Goal: Task Accomplishment & Management: Manage account settings

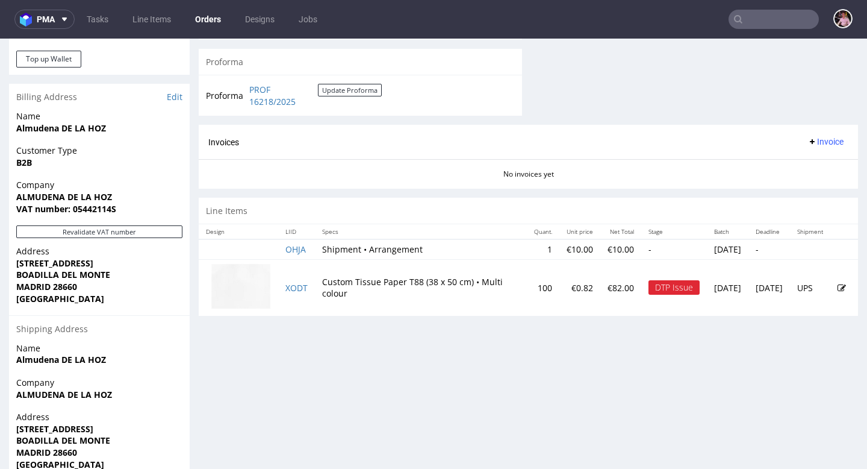
scroll to position [511, 0]
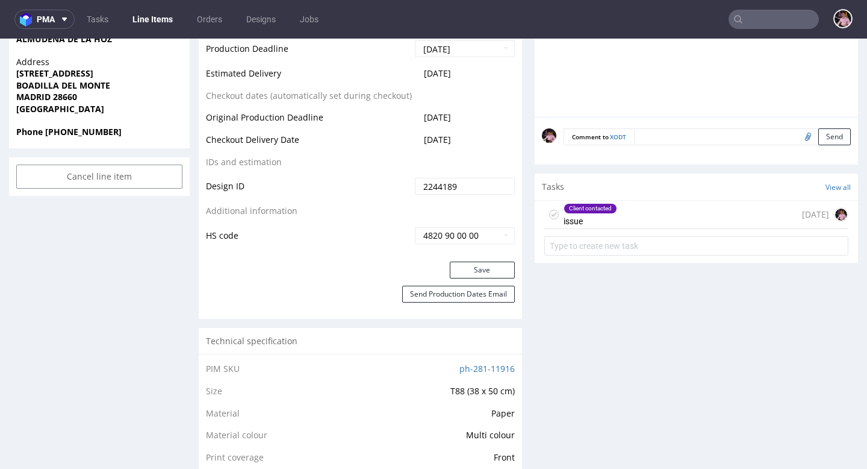
scroll to position [625, 0]
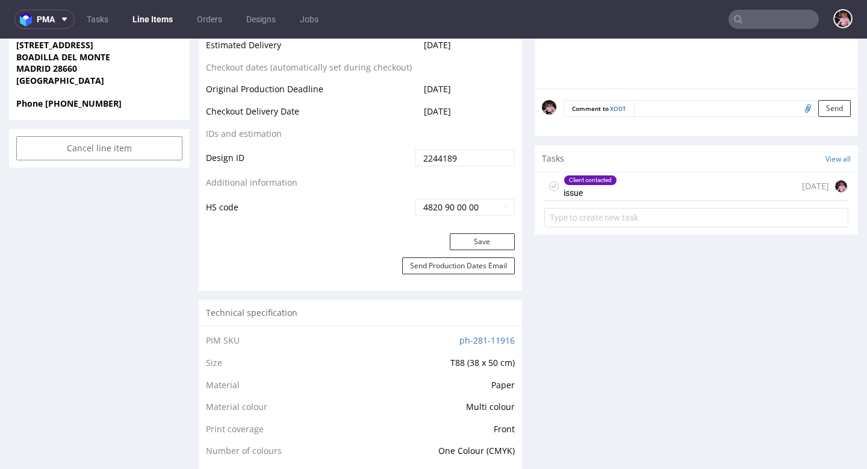
click at [702, 182] on div "Client contacted issue 6 days ago" at bounding box center [696, 186] width 304 height 28
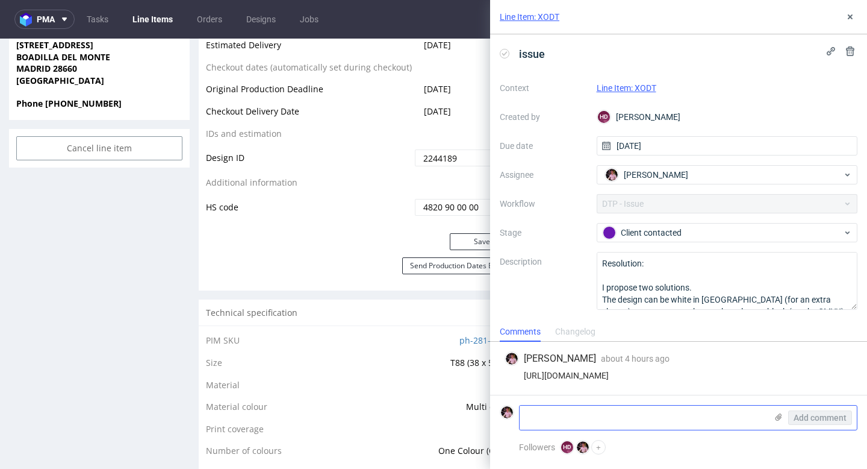
click at [607, 424] on textarea at bounding box center [643, 417] width 247 height 24
paste textarea "Cześć, jaki byłby problem? Że nie byłoby widać? Jaki byłby dodatkowy koszt zrob…"
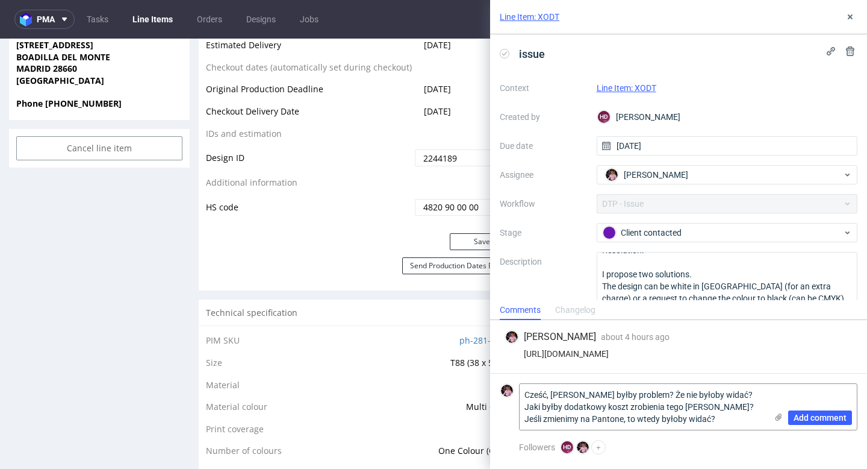
scroll to position [19, 0]
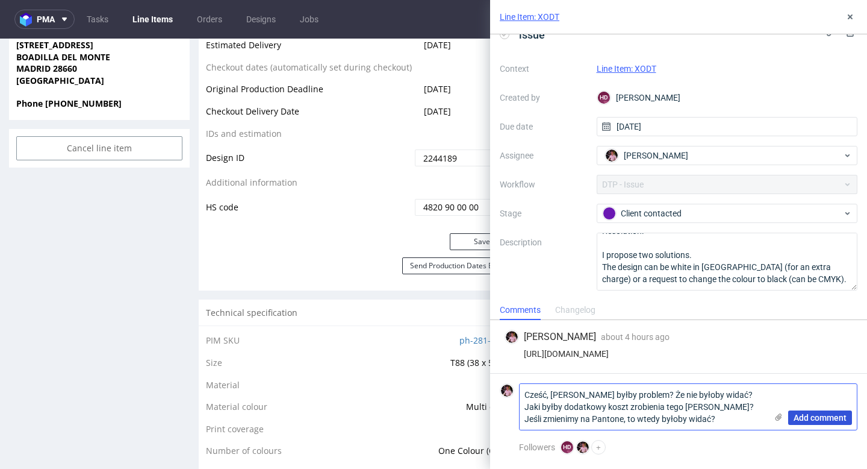
type textarea "Cześć, jaki byłby problem? Że nie byłoby widać? Jaki byłby dodatkowy koszt zrob…"
click at [807, 416] on span "Add comment" at bounding box center [820, 417] width 53 height 8
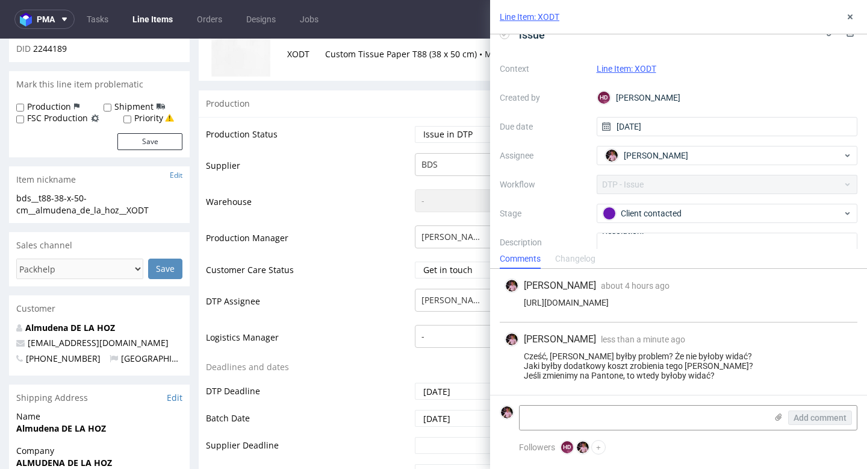
scroll to position [153, 0]
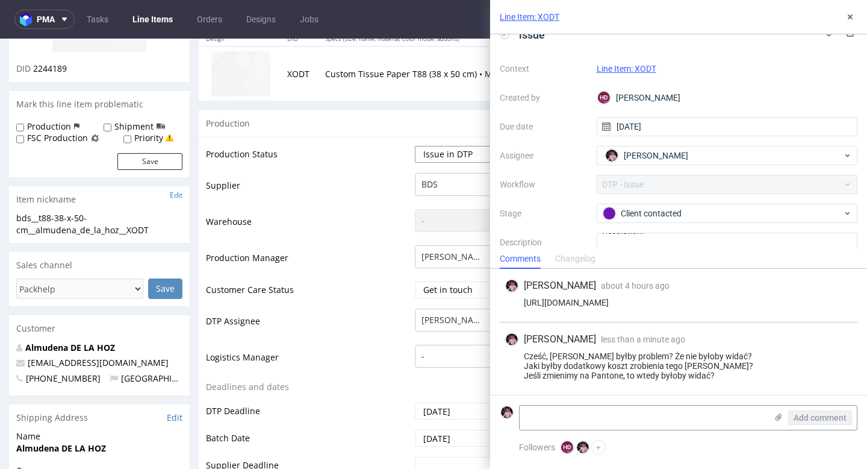
click at [441, 159] on select "Waiting for Artwork Waiting for Diecut Waiting for Mockup Waiting for DTP Waiti…" at bounding box center [465, 154] width 100 height 17
select select "back_for_dtp"
click at [415, 146] on select "Waiting for Artwork Waiting for Diecut Waiting for Mockup Waiting for DTP Waiti…" at bounding box center [465, 154] width 100 height 17
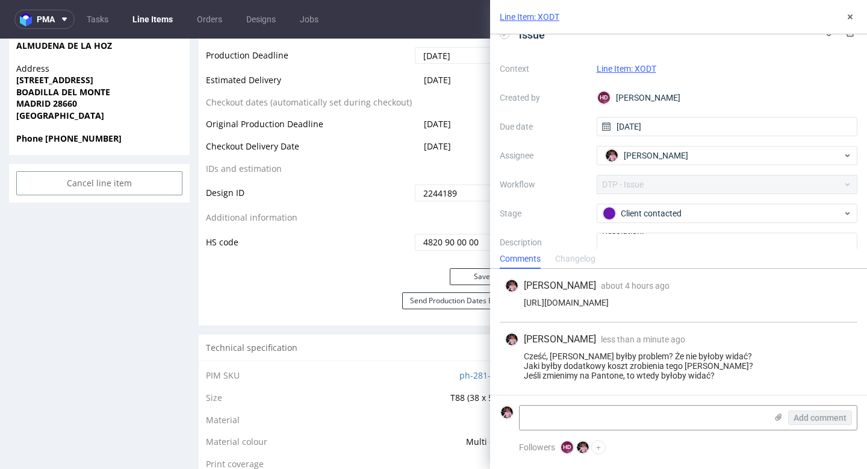
scroll to position [591, 0]
click at [465, 276] on button "Save" at bounding box center [482, 275] width 65 height 17
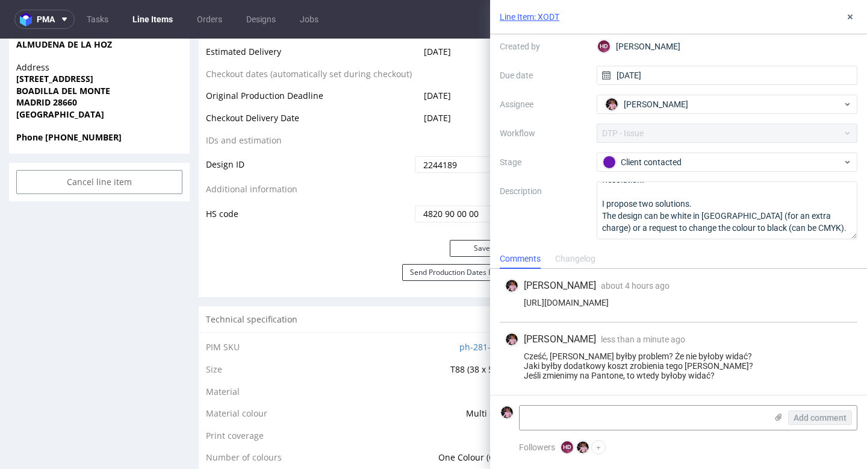
scroll to position [0, 0]
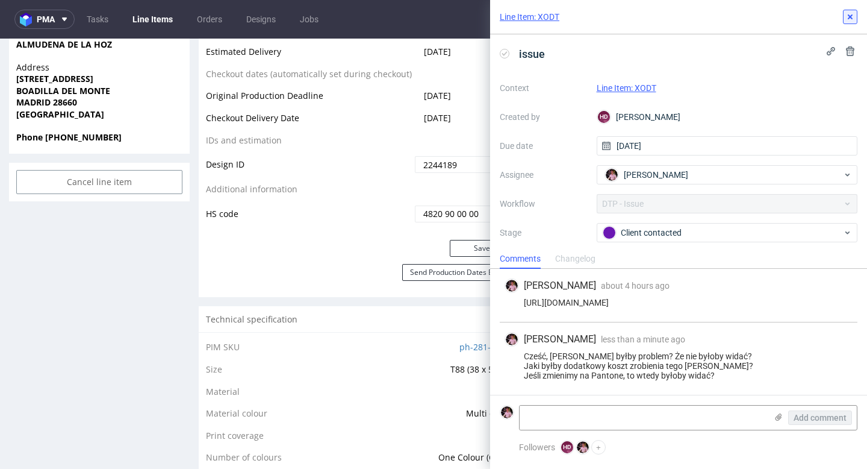
click at [849, 12] on icon at bounding box center [851, 17] width 10 height 10
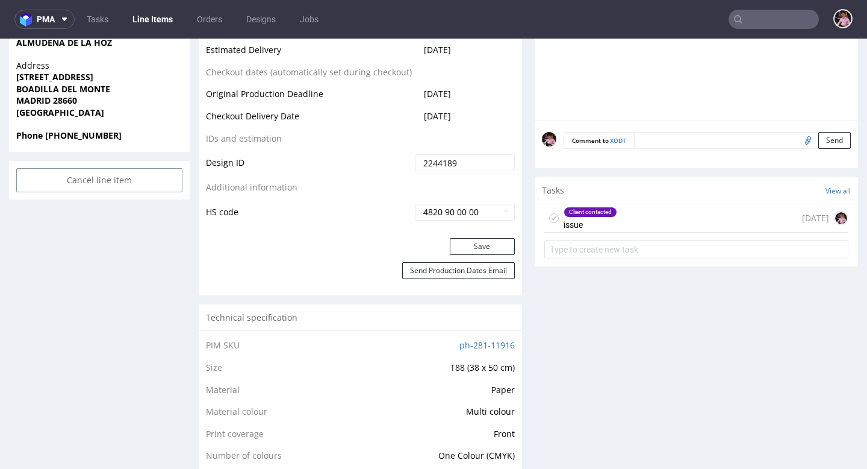
scroll to position [576, 0]
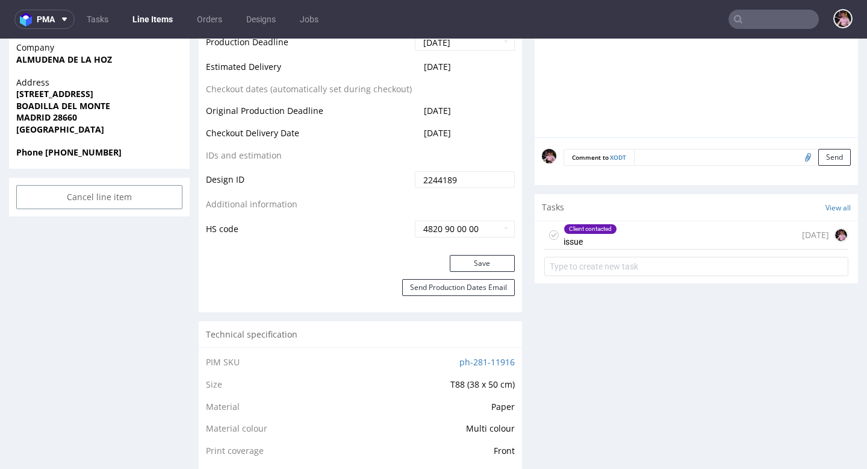
click at [735, 228] on div "Client contacted issue 6 days ago" at bounding box center [696, 235] width 304 height 28
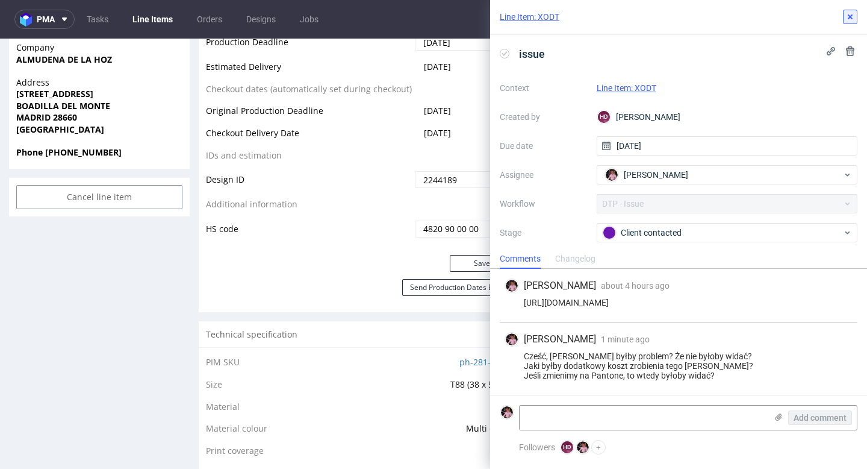
click at [846, 17] on icon at bounding box center [851, 17] width 10 height 10
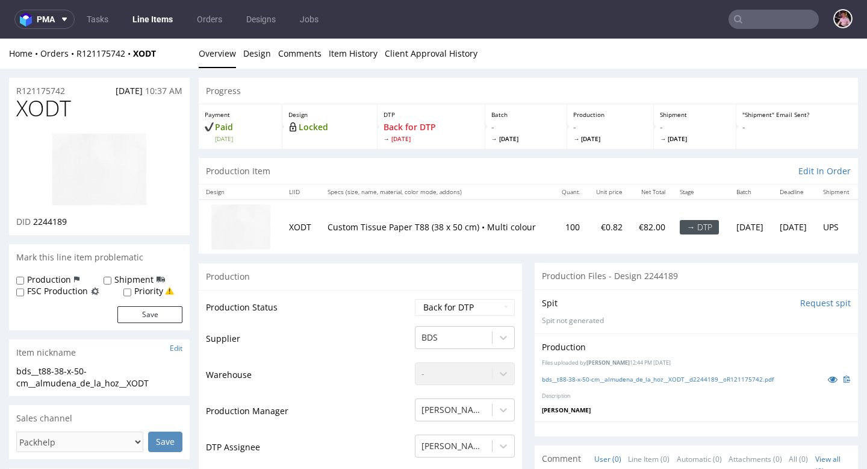
click at [417, 230] on p "Custom Tissue Paper T88 (38 x 50 cm) • Multi colour" at bounding box center [437, 227] width 219 height 12
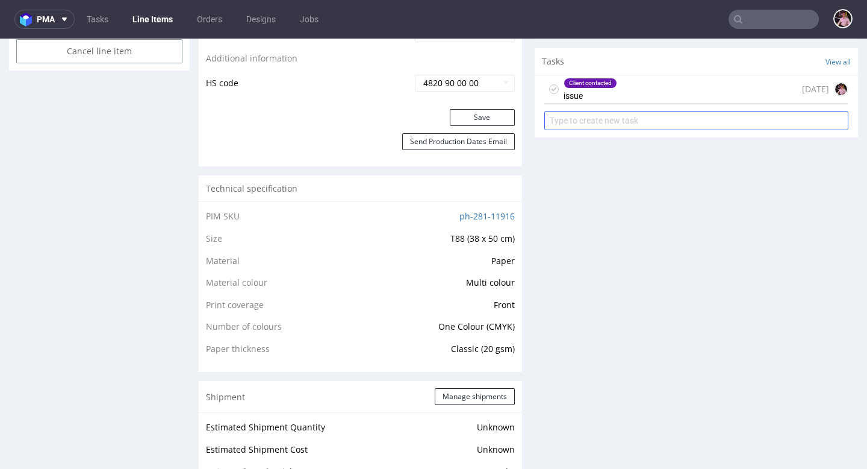
scroll to position [724, 0]
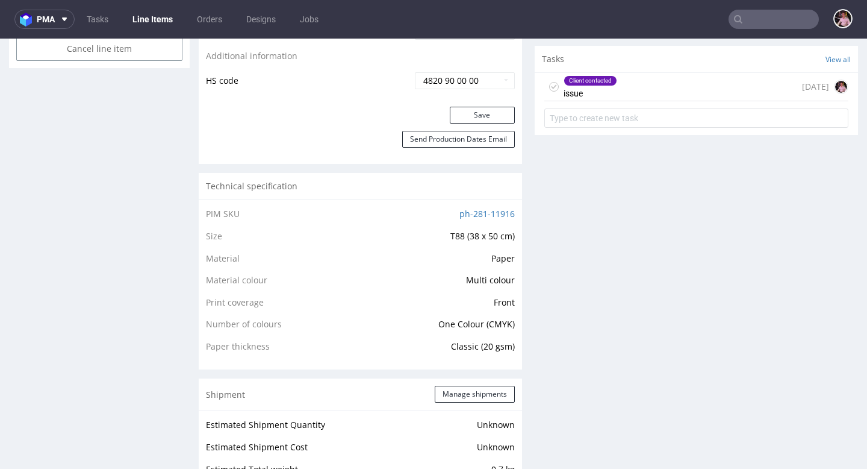
click at [683, 89] on div "Client contacted issue 6 days ago" at bounding box center [696, 87] width 304 height 28
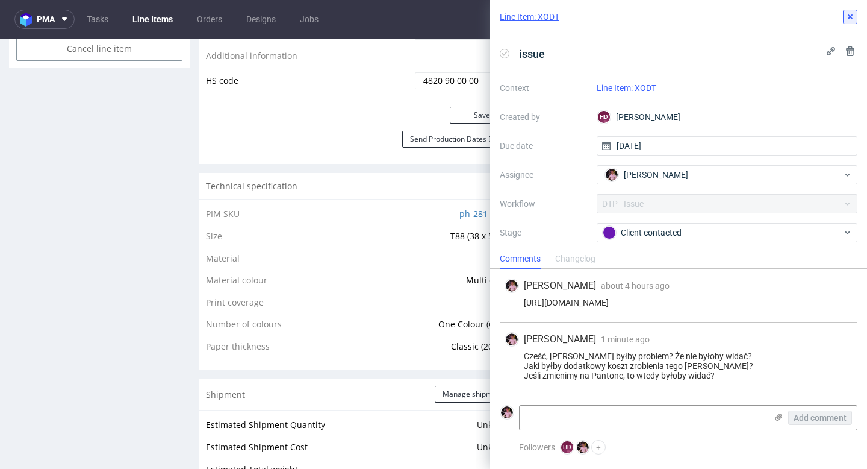
click at [846, 17] on icon at bounding box center [851, 17] width 10 height 10
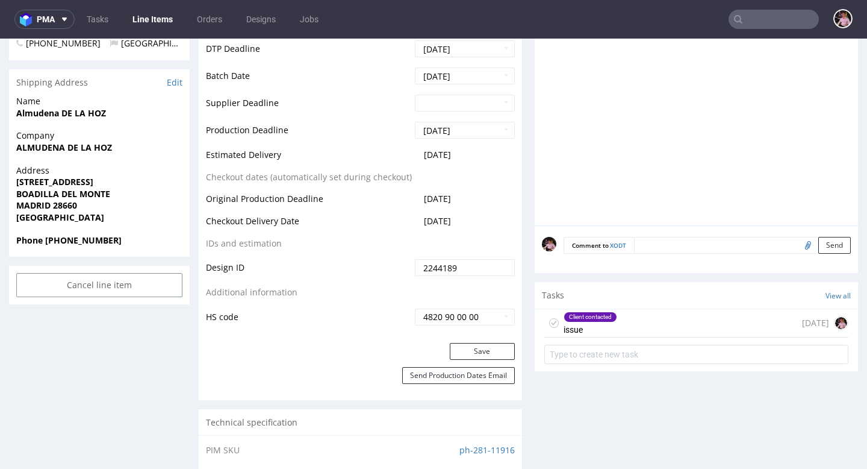
scroll to position [526, 0]
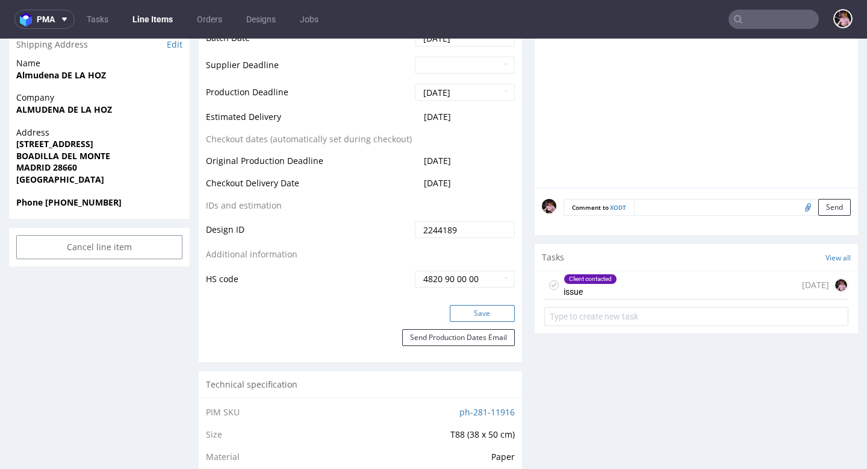
click at [471, 314] on button "Save" at bounding box center [482, 313] width 65 height 17
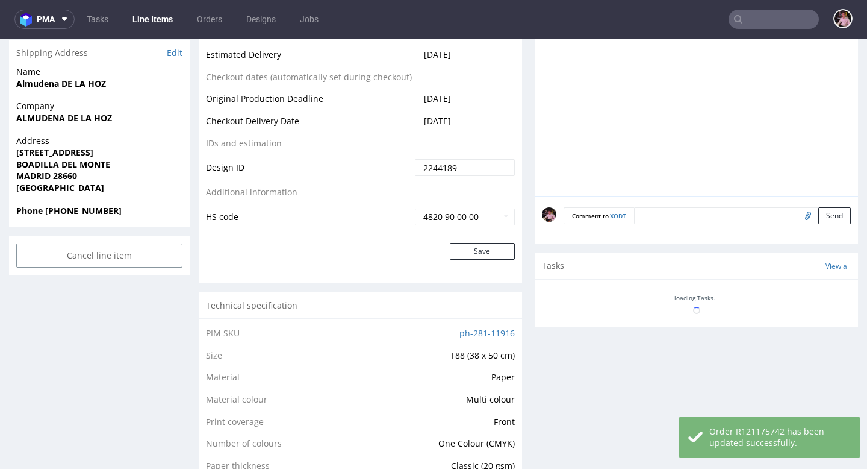
scroll to position [517, 0]
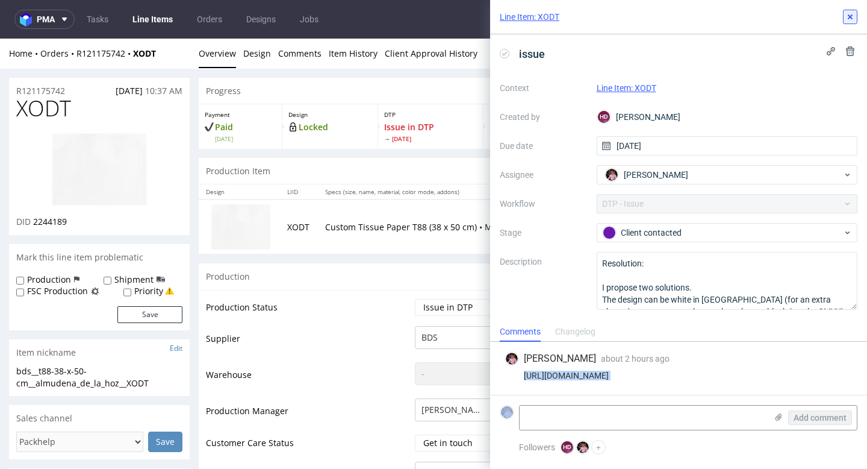
click at [854, 18] on icon at bounding box center [851, 17] width 10 height 10
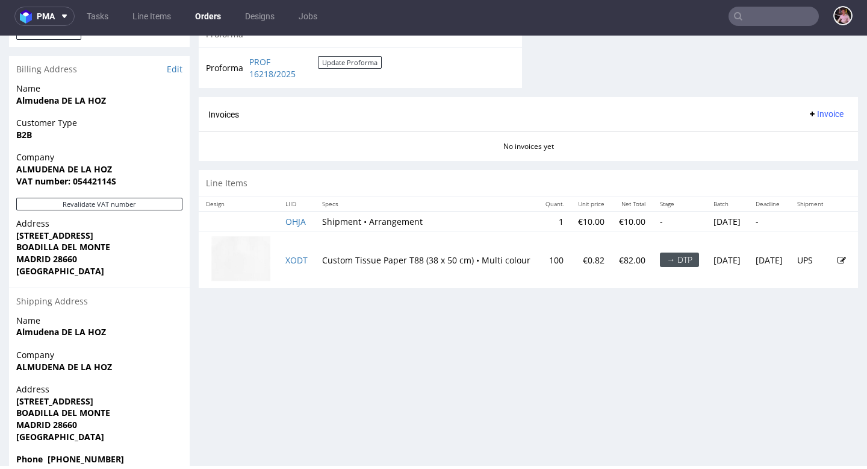
scroll to position [525, 0]
click at [838, 257] on icon at bounding box center [842, 259] width 8 height 8
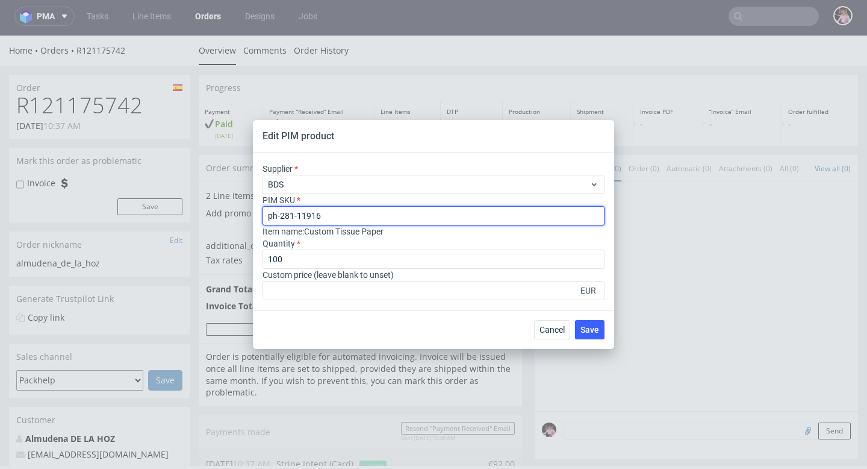
drag, startPoint x: 385, startPoint y: 216, endPoint x: 230, endPoint y: 216, distance: 155.4
click at [230, 216] on div "Edit PIM product Supplier BDS PIM SKU ph-281-11916 Item name : Custom Tissue Pa…" at bounding box center [433, 234] width 867 height 469
type input "ph-281-7048"
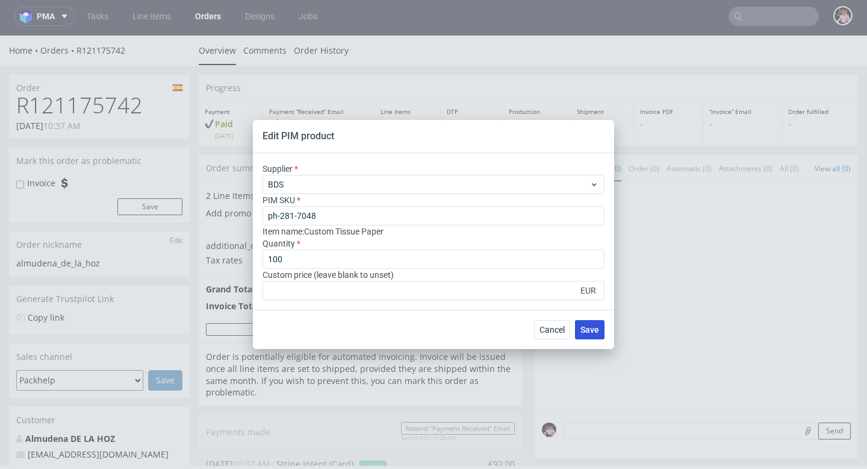
click at [594, 332] on span "Save" at bounding box center [590, 329] width 19 height 8
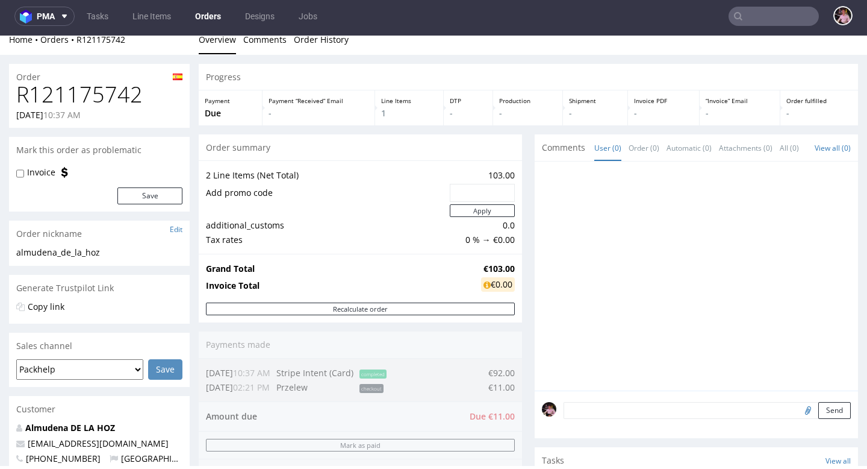
scroll to position [30, 0]
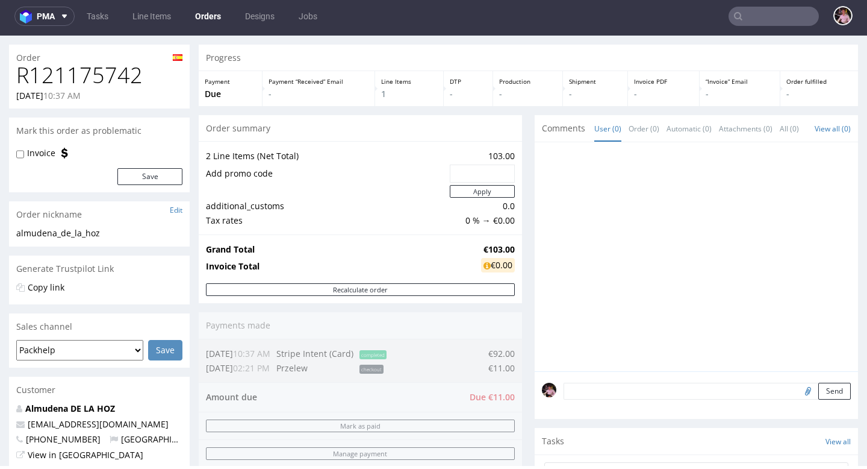
click at [789, 18] on input "text" at bounding box center [774, 16] width 90 height 19
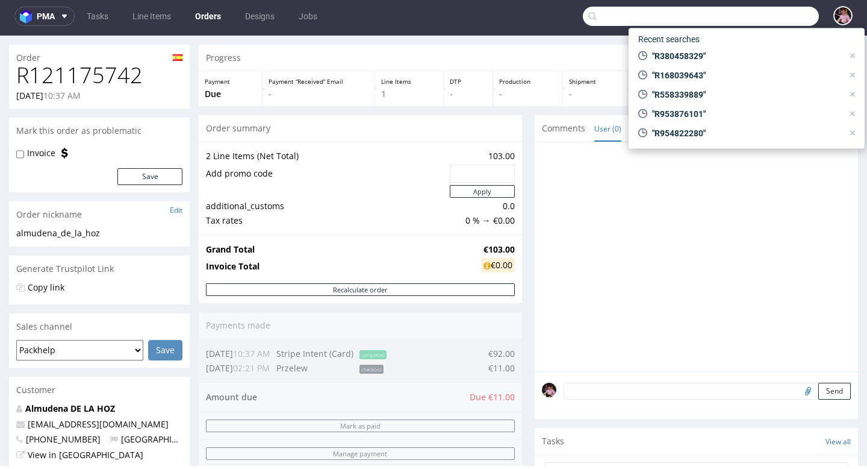
paste input "R124500834"
type input "R124500834"
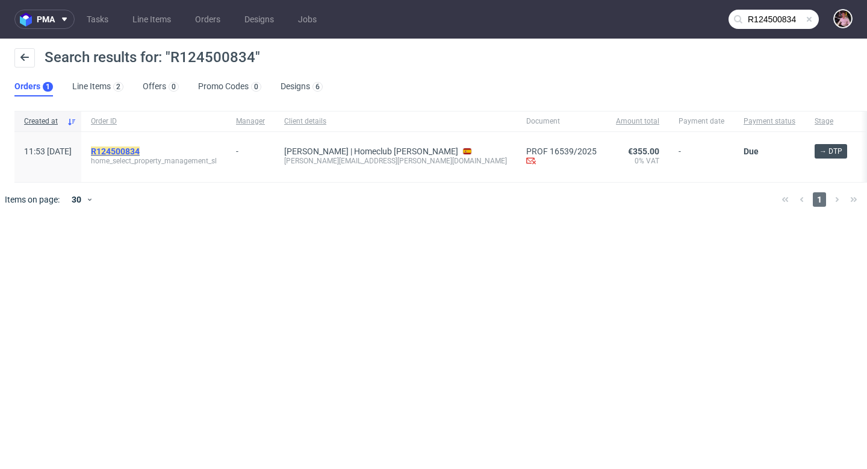
click at [140, 148] on mark "R124500834" at bounding box center [115, 151] width 49 height 10
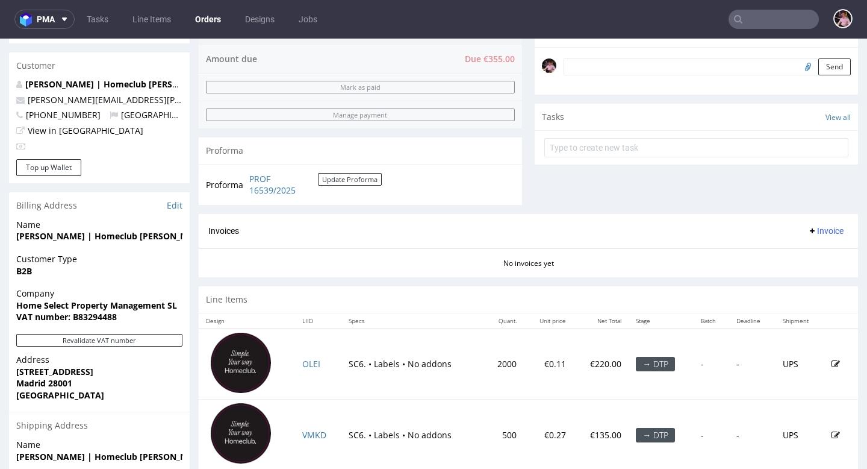
scroll to position [65, 0]
